Goal: Task Accomplishment & Management: Complete application form

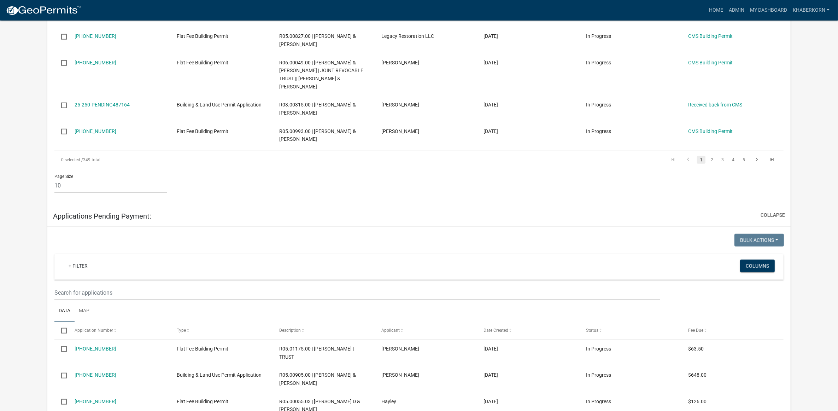
scroll to position [663, 0]
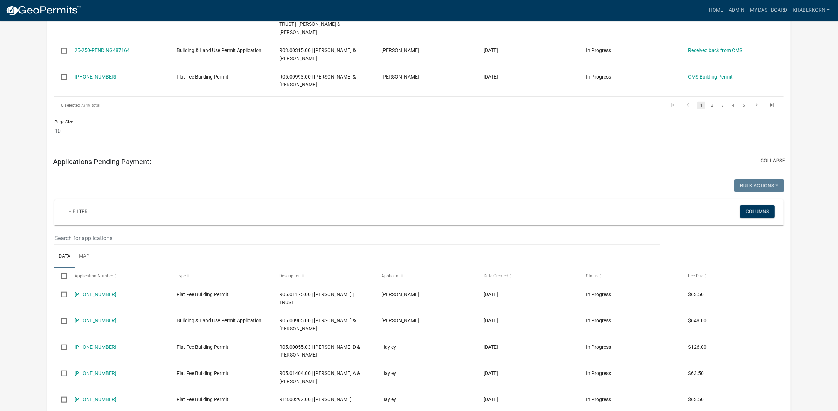
click at [82, 240] on input "text" at bounding box center [357, 238] width 606 height 14
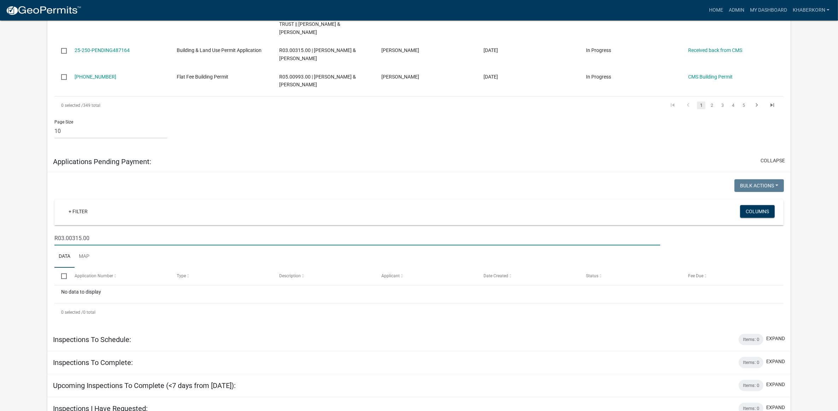
click at [59, 239] on input "R03.00315.00" at bounding box center [357, 238] width 606 height 14
type input "03.00315.00"
drag, startPoint x: 92, startPoint y: 237, endPoint x: 37, endPoint y: 239, distance: 55.2
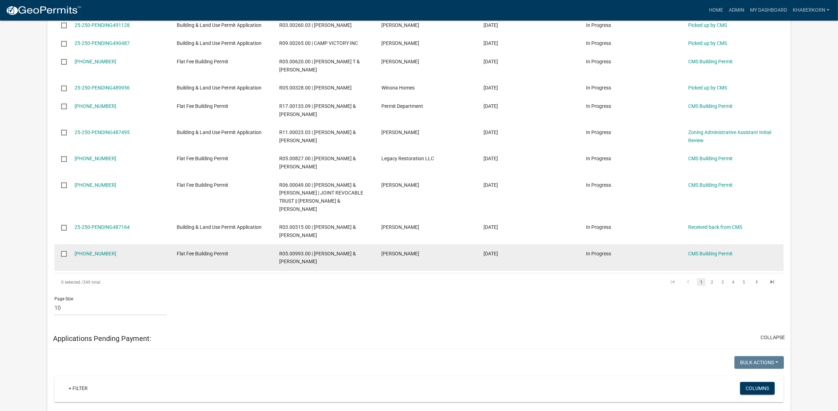
scroll to position [353, 0]
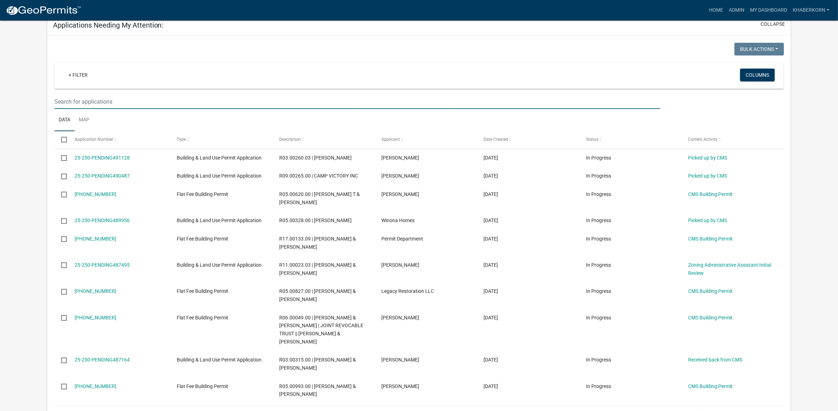
click at [70, 101] on input "text" at bounding box center [357, 101] width 606 height 14
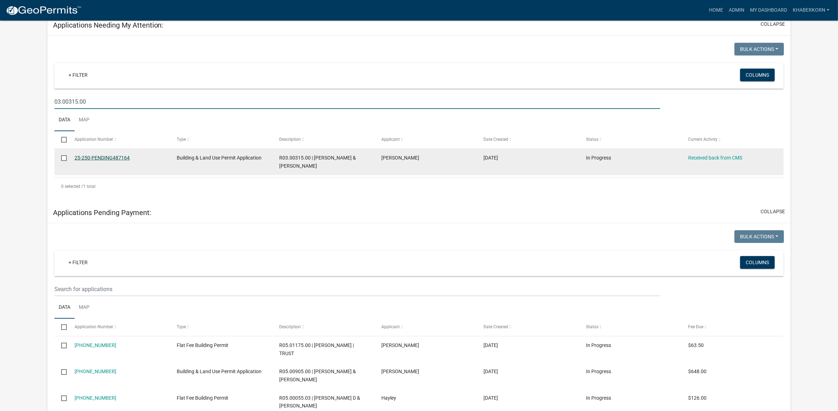
type input "03.00315.00"
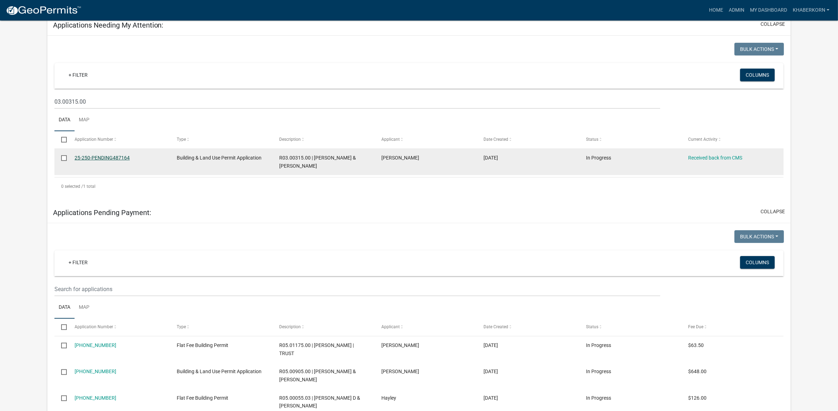
click at [125, 157] on link "25-250-PENDING487164" at bounding box center [102, 158] width 55 height 6
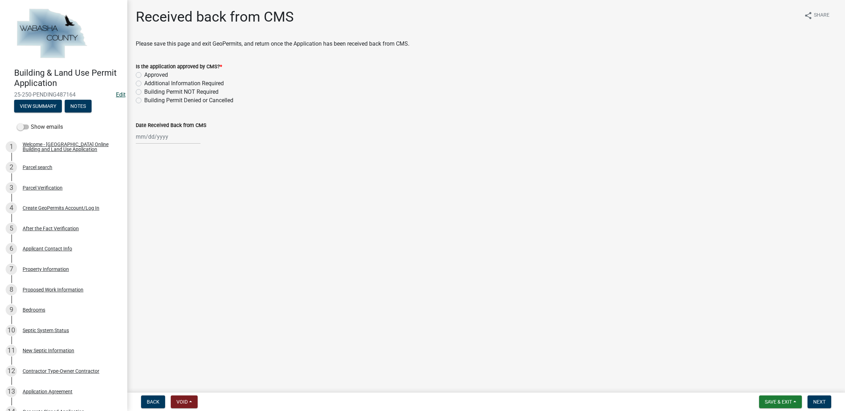
click at [116, 92] on link "Edit" at bounding box center [121, 94] width 10 height 7
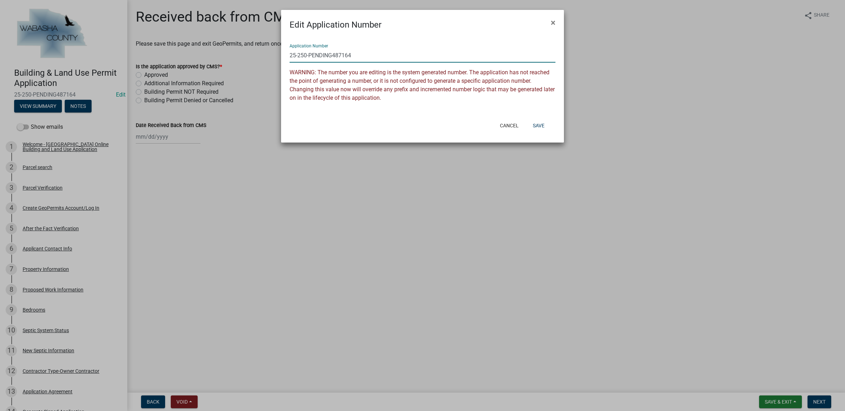
drag, startPoint x: 370, startPoint y: 57, endPoint x: 310, endPoint y: 57, distance: 60.8
click at [310, 57] on input "25-250-PENDING487164" at bounding box center [422, 55] width 266 height 14
type input "[PHONE_NUMBER]"
click at [537, 123] on button "Save" at bounding box center [538, 125] width 23 height 13
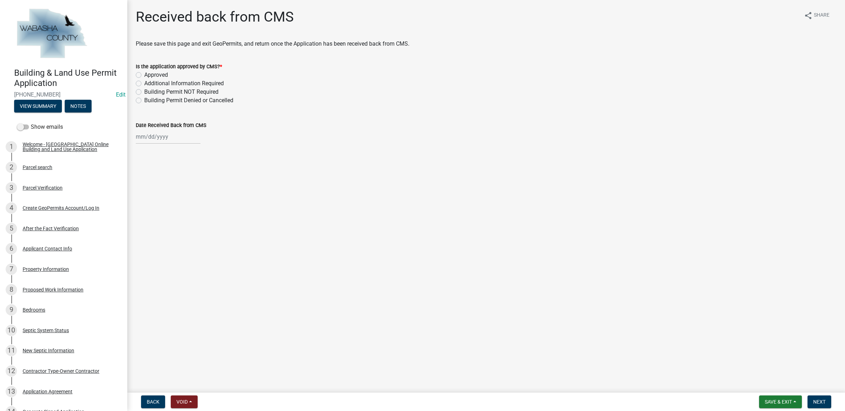
click at [153, 74] on label "Approved" at bounding box center [156, 75] width 24 height 8
click at [149, 74] on input "Approved" at bounding box center [146, 73] width 5 height 5
radio input "true"
click at [158, 131] on div at bounding box center [168, 136] width 65 height 14
select select "10"
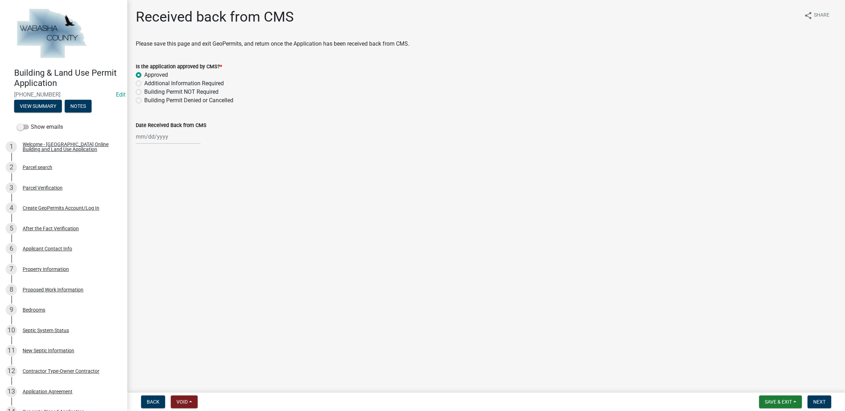
select select "2025"
click at [139, 197] on div "13" at bounding box center [142, 196] width 11 height 11
type input "[DATE]"
click at [825, 402] on button "Next" at bounding box center [819, 401] width 24 height 13
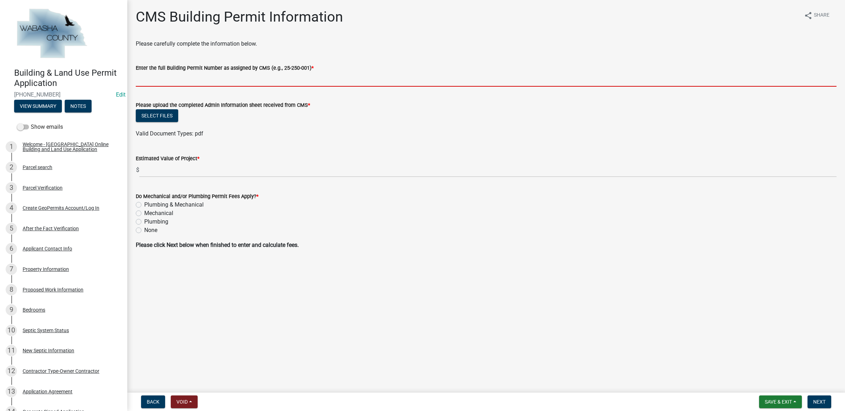
click at [281, 80] on input "Enter the full Building Permit Number as assigned by CMS (e.g., 25-250-001) *" at bounding box center [486, 79] width 701 height 14
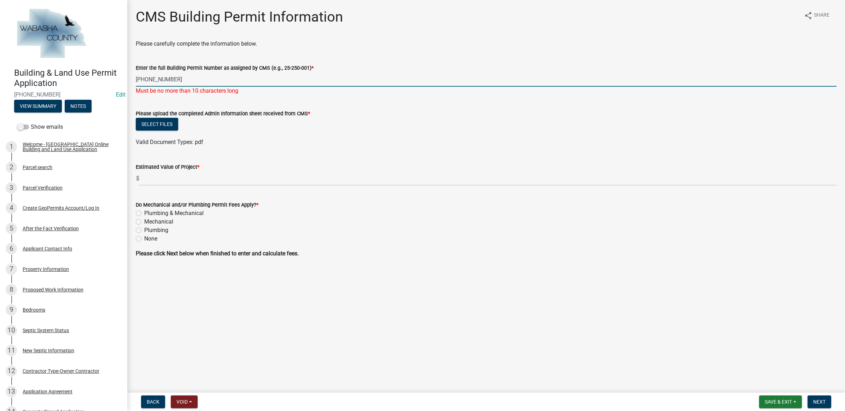
click at [161, 81] on input "[PHONE_NUMBER]" at bounding box center [486, 79] width 701 height 14
type input "[PHONE_NUMBER]"
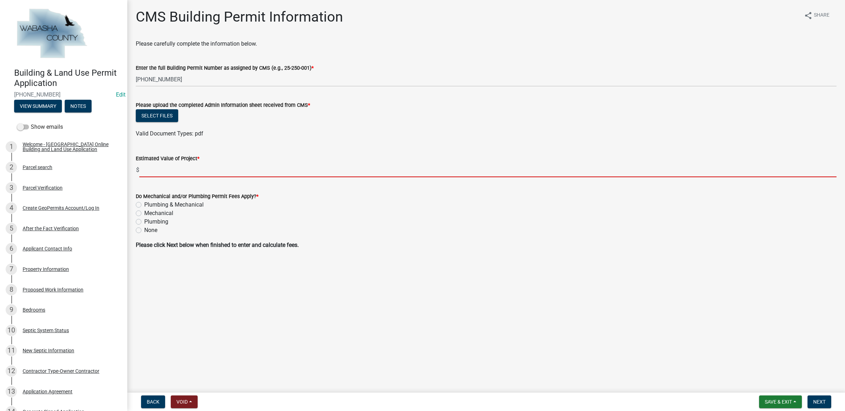
click at [197, 177] on input "text" at bounding box center [487, 170] width 697 height 14
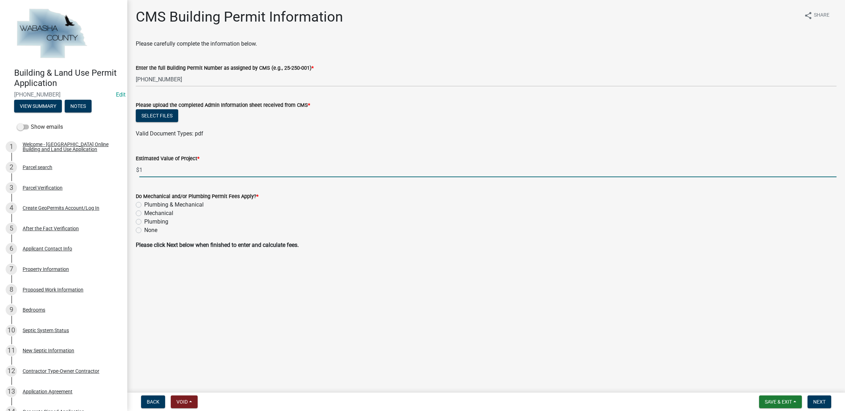
type input "1"
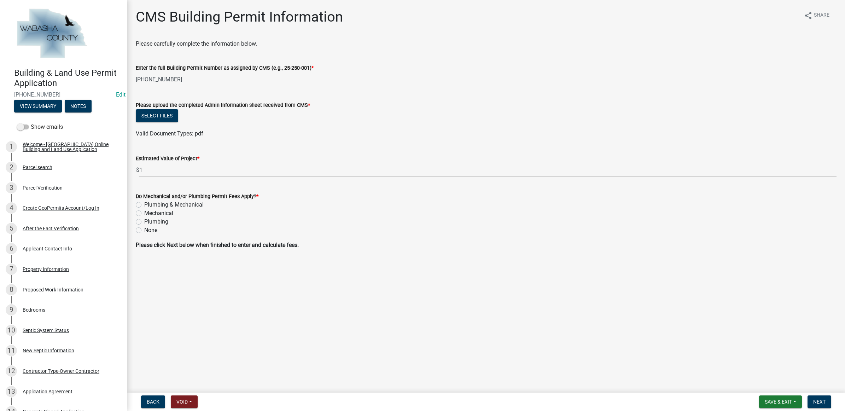
click at [151, 232] on label "None" at bounding box center [150, 230] width 13 height 8
click at [149, 230] on input "None" at bounding box center [146, 228] width 5 height 5
radio input "true"
click at [151, 115] on button "Select files" at bounding box center [157, 115] width 42 height 13
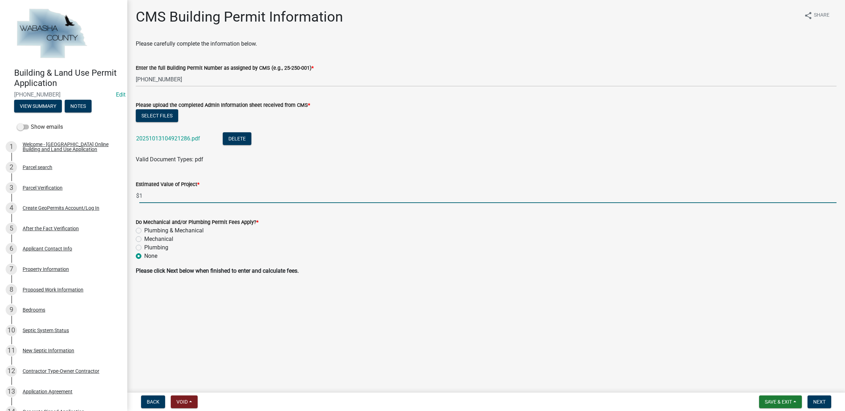
click at [207, 202] on input "1" at bounding box center [487, 195] width 697 height 14
type input "0"
click at [821, 399] on span "Next" at bounding box center [819, 402] width 12 height 6
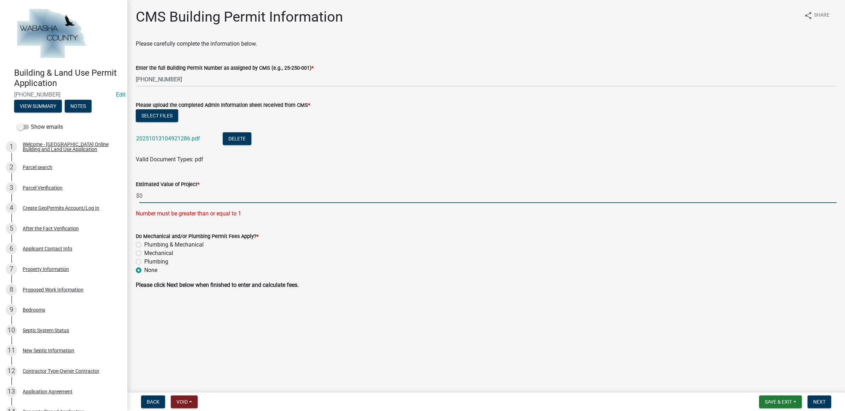
click at [177, 195] on input "0" at bounding box center [487, 195] width 697 height 14
type input "1"
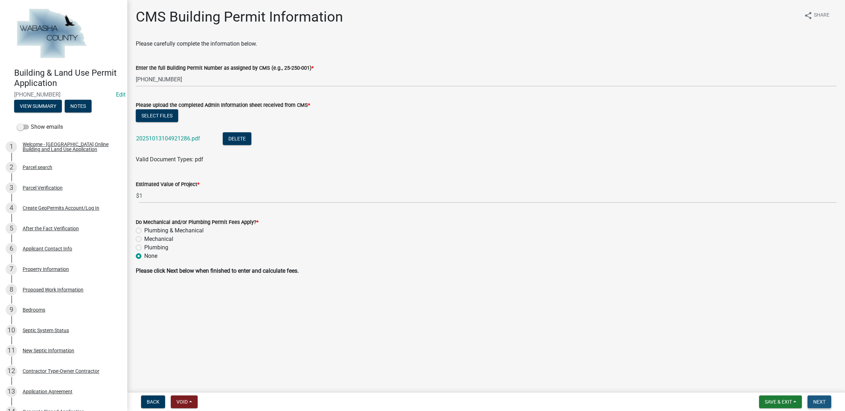
click at [829, 398] on button "Next" at bounding box center [819, 401] width 24 height 13
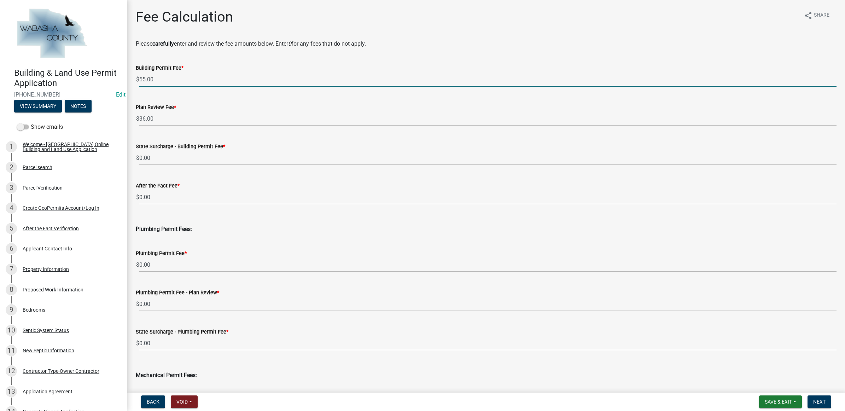
click at [168, 82] on input "55.00" at bounding box center [487, 79] width 697 height 14
type input "5"
type input "0"
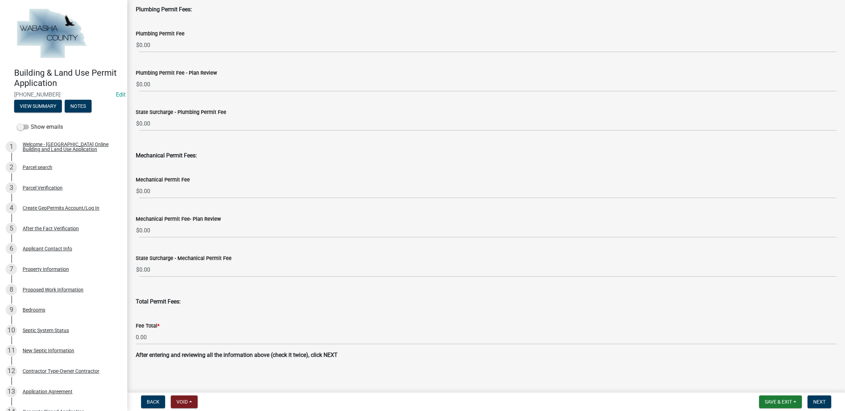
scroll to position [222, 0]
click at [766, 400] on span "Save & Exit" at bounding box center [777, 402] width 27 height 6
click at [768, 383] on button "Save & Exit" at bounding box center [773, 383] width 57 height 17
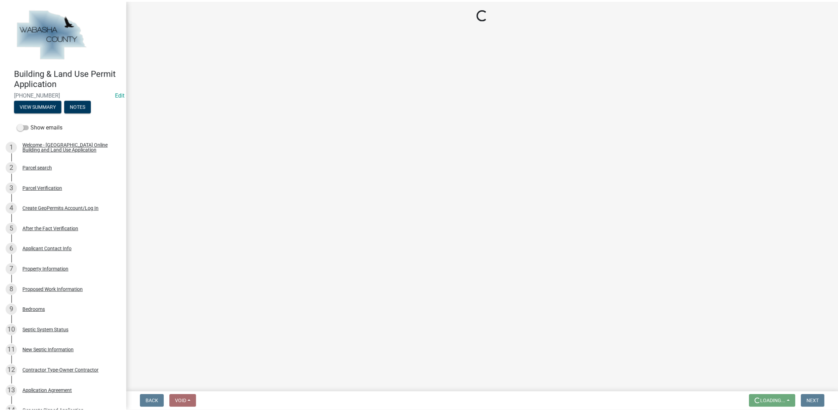
scroll to position [0, 0]
